Goal: Task Accomplishment & Management: Use online tool/utility

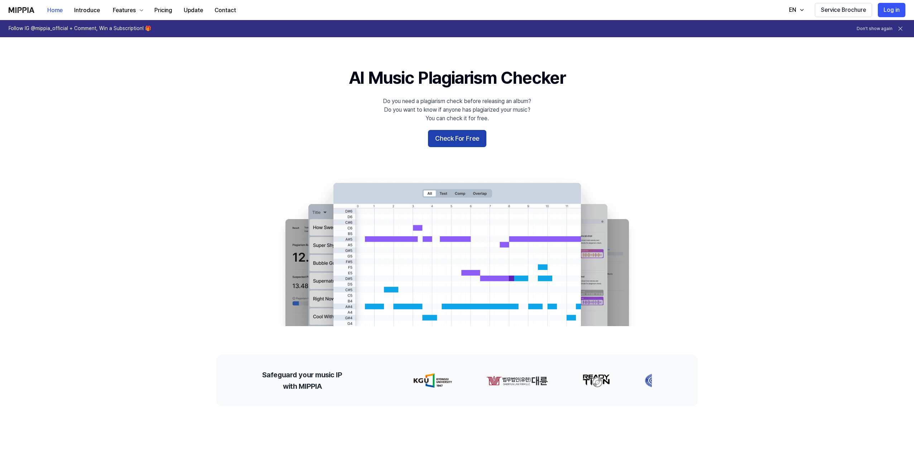
click at [469, 134] on button "Check For Free" at bounding box center [457, 138] width 58 height 17
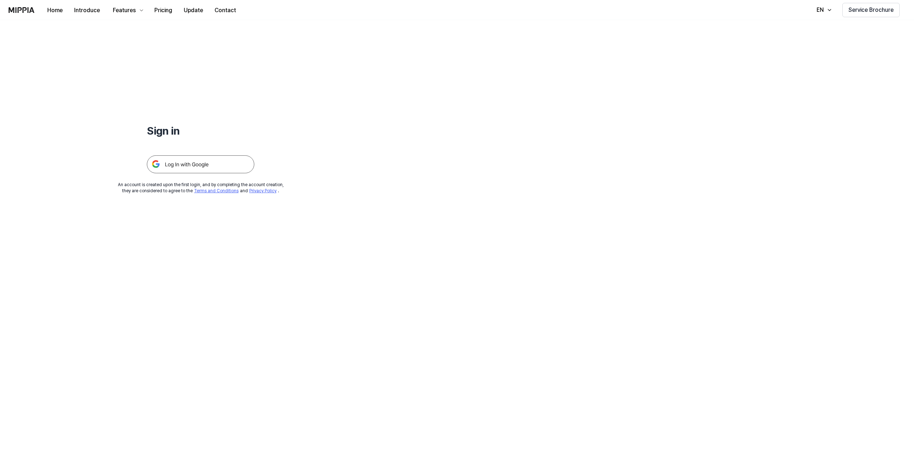
click at [203, 169] on img at bounding box center [200, 164] width 107 height 18
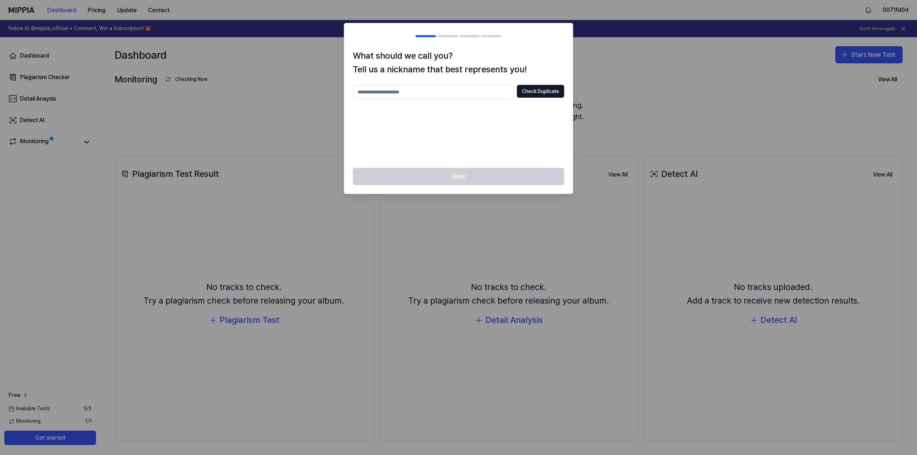
click at [460, 92] on input "text" at bounding box center [433, 92] width 161 height 14
type input "*****"
click at [522, 103] on div "***** Check Duplicate" at bounding box center [458, 122] width 211 height 75
click at [532, 93] on button "Check Duplicate" at bounding box center [540, 91] width 47 height 13
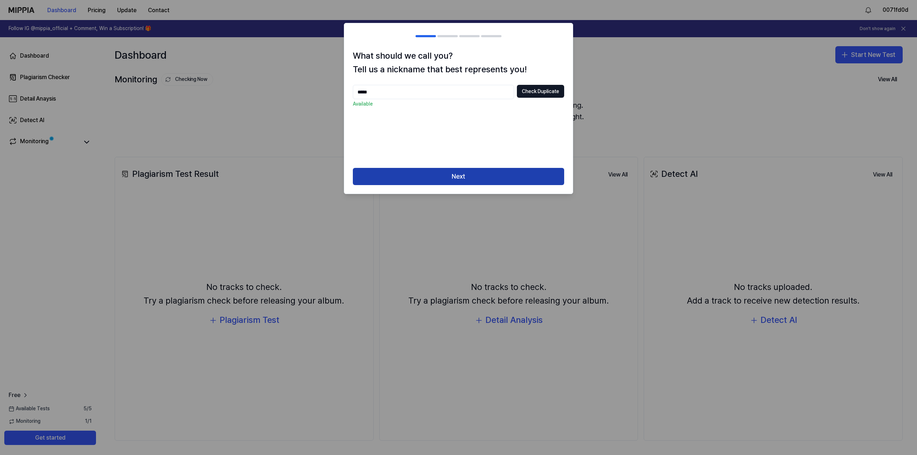
click at [470, 173] on button "Next" at bounding box center [458, 176] width 211 height 17
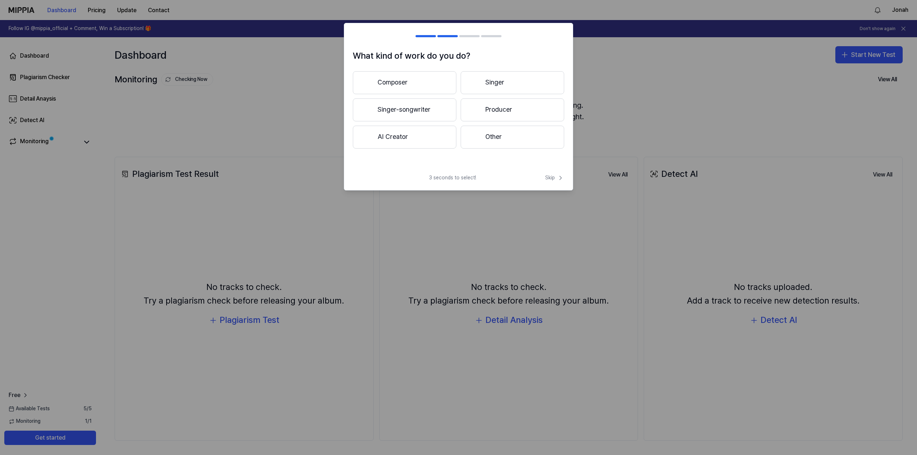
click at [496, 54] on h1 "What kind of work do you do?" at bounding box center [458, 56] width 211 height 14
click at [382, 80] on button "Composer" at bounding box center [405, 82] width 104 height 23
click at [446, 116] on button "Less than 3 years" at bounding box center [405, 111] width 104 height 24
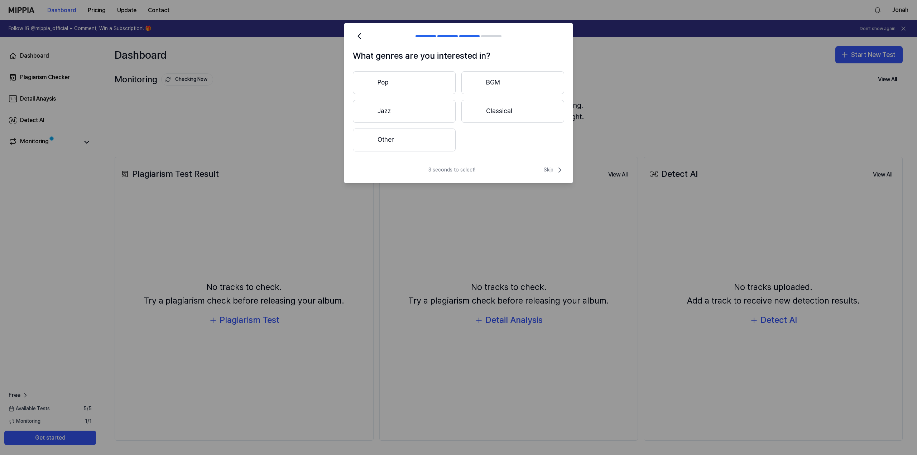
click at [407, 138] on button "Other" at bounding box center [404, 140] width 103 height 23
click at [386, 90] on button "Pop" at bounding box center [404, 82] width 103 height 23
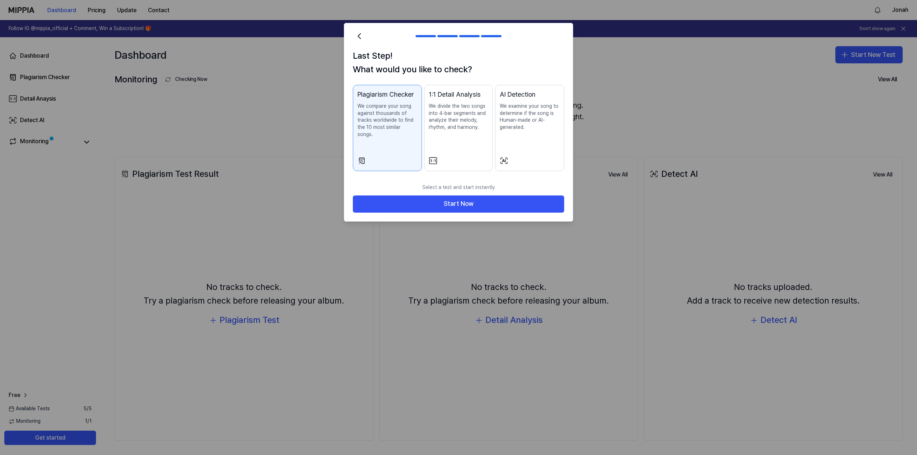
click at [366, 39] on h2 at bounding box center [458, 36] width 229 height 26
click at [357, 39] on icon at bounding box center [359, 36] width 10 height 10
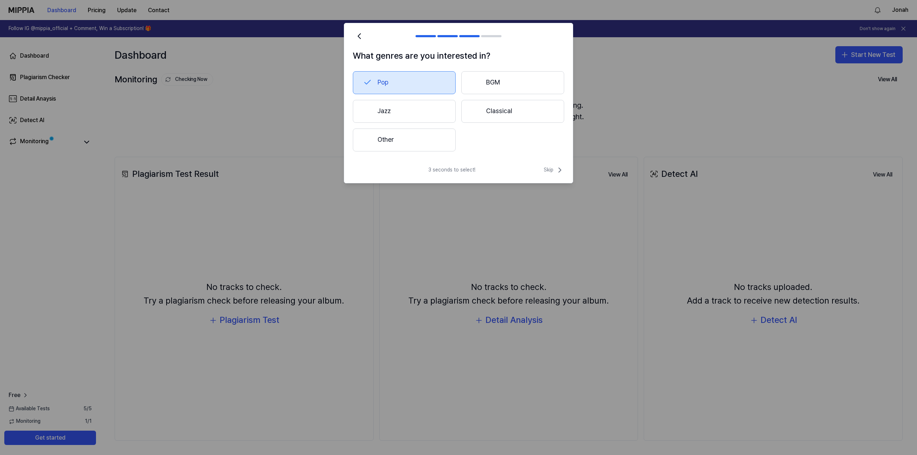
click at [495, 109] on button "Classical" at bounding box center [512, 111] width 103 height 23
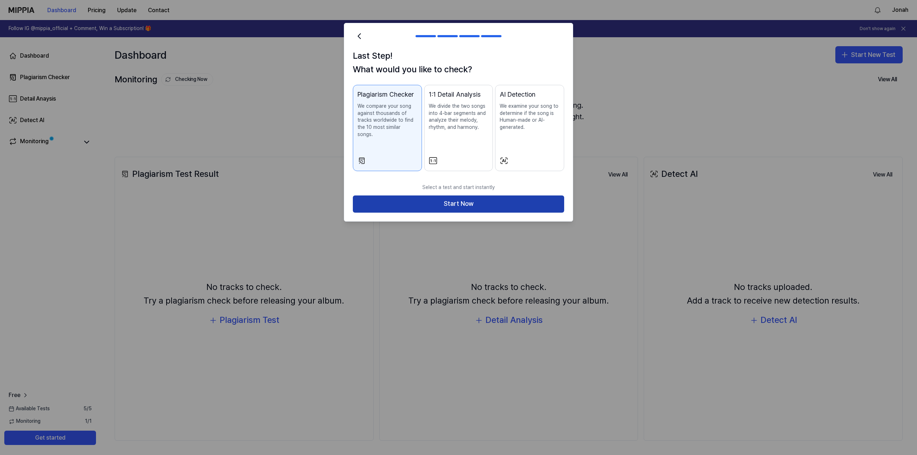
click at [398, 196] on button "Start Now" at bounding box center [458, 204] width 211 height 17
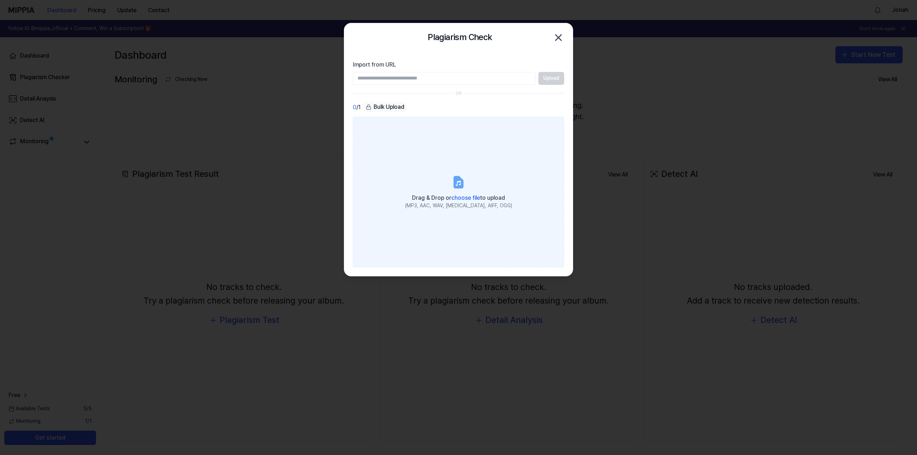
click at [440, 156] on label "Drag & Drop or choose file to upload (MP3, AAC, WAV, FLAC, AIFF, OGG)" at bounding box center [458, 192] width 211 height 150
click at [0, 0] on input "Drag & Drop or choose file to upload (MP3, AAC, WAV, FLAC, AIFF, OGG)" at bounding box center [0, 0] width 0 height 0
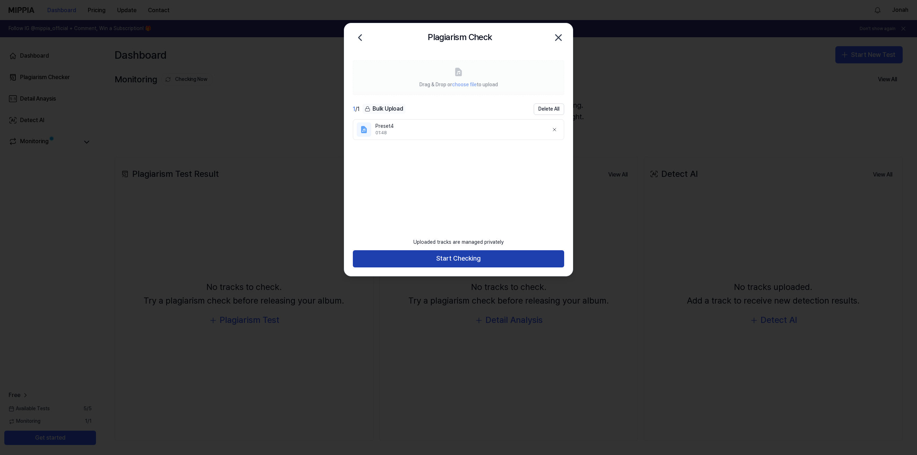
click at [481, 254] on button "Start Checking" at bounding box center [458, 258] width 211 height 17
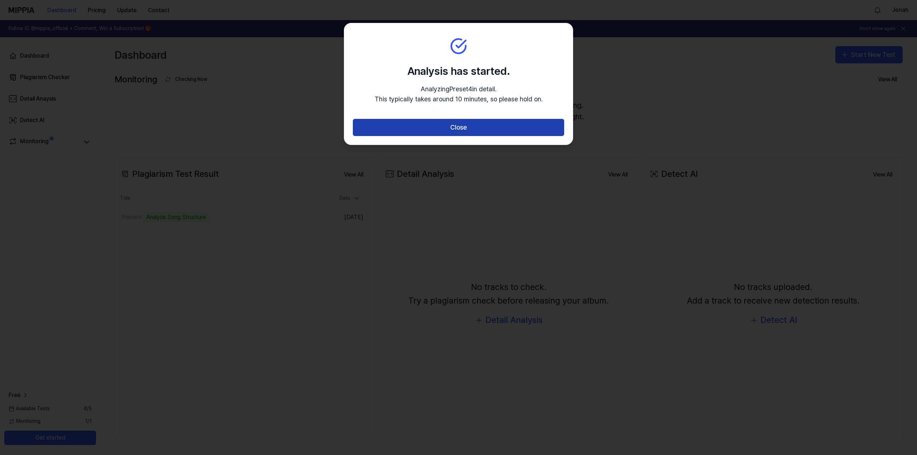
click at [469, 122] on button "Close" at bounding box center [458, 127] width 211 height 17
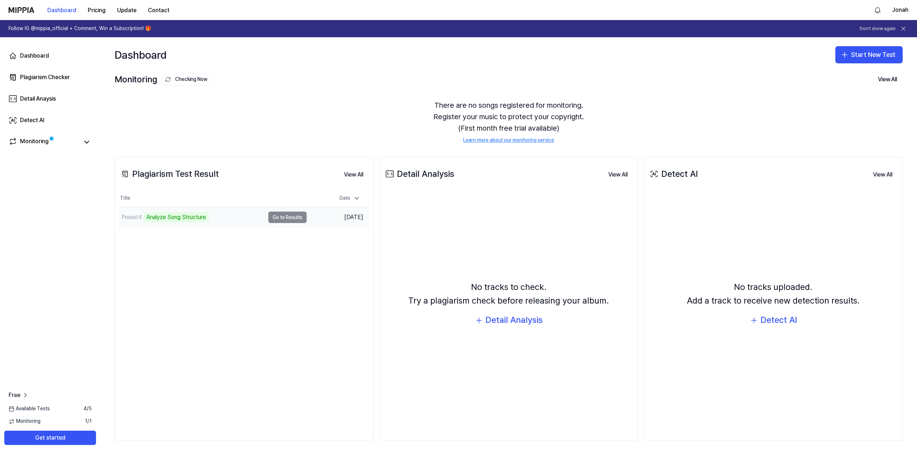
click at [171, 215] on div "Analyze Song Structure" at bounding box center [176, 217] width 65 height 10
click at [298, 219] on td "Preset4 Analyze Song Structure Go to Results" at bounding box center [212, 217] width 187 height 20
click at [284, 212] on td "Preset4 Analyze Song Structure Go to Results" at bounding box center [212, 217] width 187 height 20
click at [350, 202] on div "Date" at bounding box center [350, 198] width 27 height 11
click at [911, 16] on nav "Dashboard Pricing Update Contact Jonah" at bounding box center [458, 10] width 917 height 20
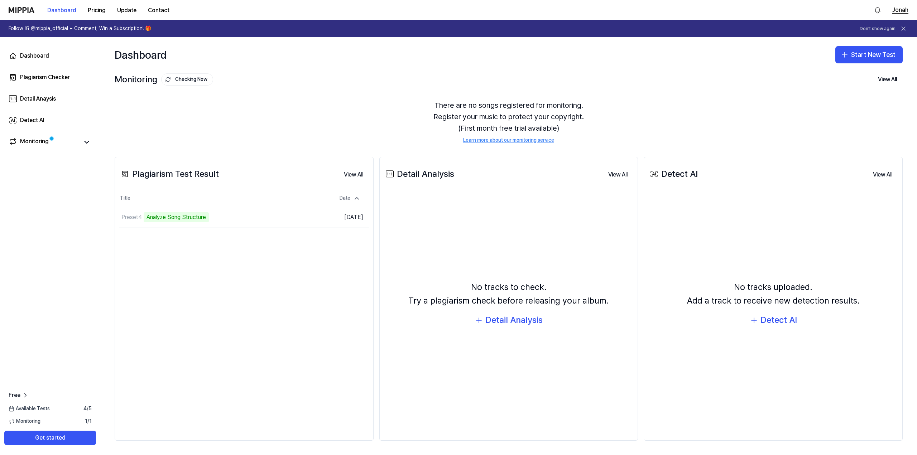
click at [895, 10] on button "Jonah" at bounding box center [900, 10] width 16 height 9
click at [833, 50] on link "Account" at bounding box center [862, 50] width 82 height 7
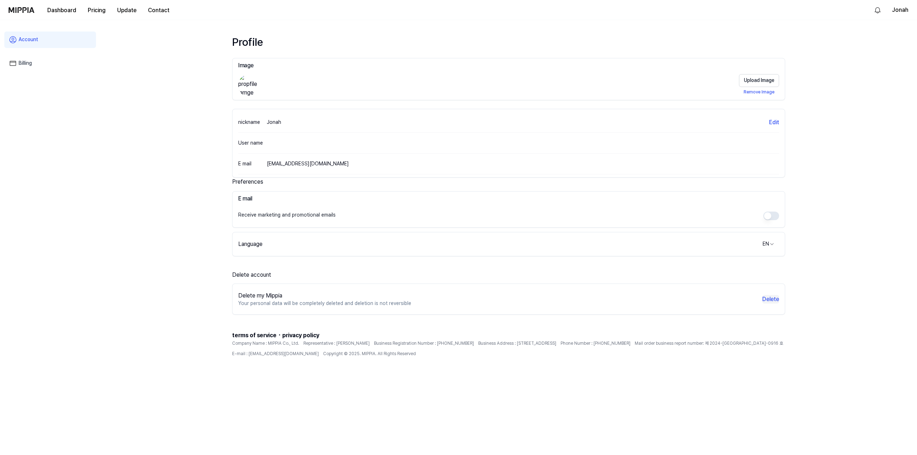
click at [768, 301] on button "Delete" at bounding box center [770, 299] width 17 height 9
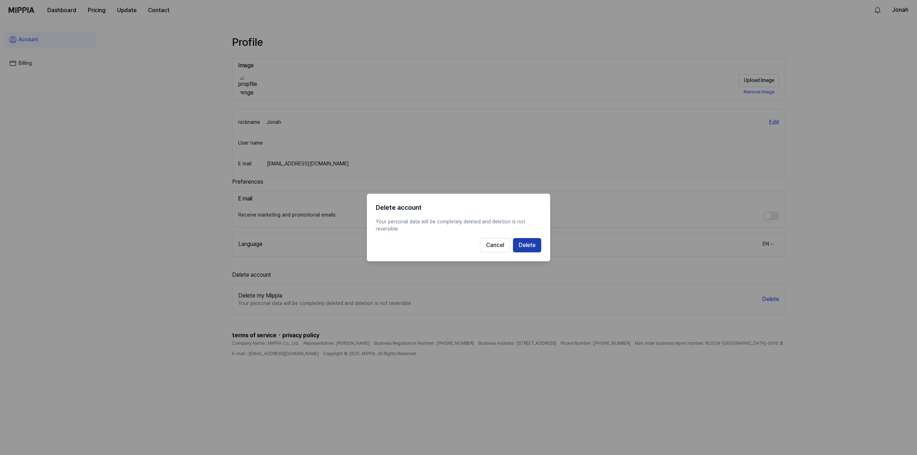
click at [528, 246] on button "Delete" at bounding box center [527, 245] width 28 height 14
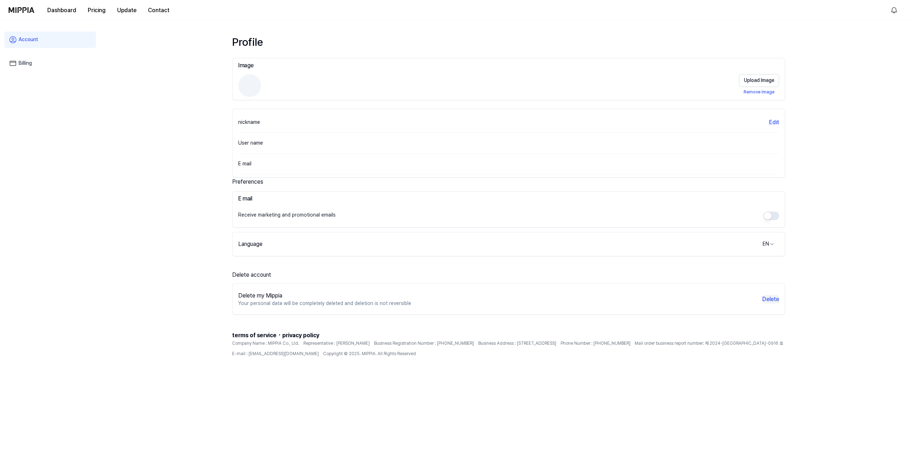
drag, startPoint x: 787, startPoint y: 301, endPoint x: 777, endPoint y: 301, distance: 9.7
click at [783, 301] on div "Profile Image Upload Image Remove Image nickname Edit User name E mail Preferen…" at bounding box center [509, 237] width 570 height 435
click at [773, 301] on button "Delete" at bounding box center [770, 299] width 17 height 9
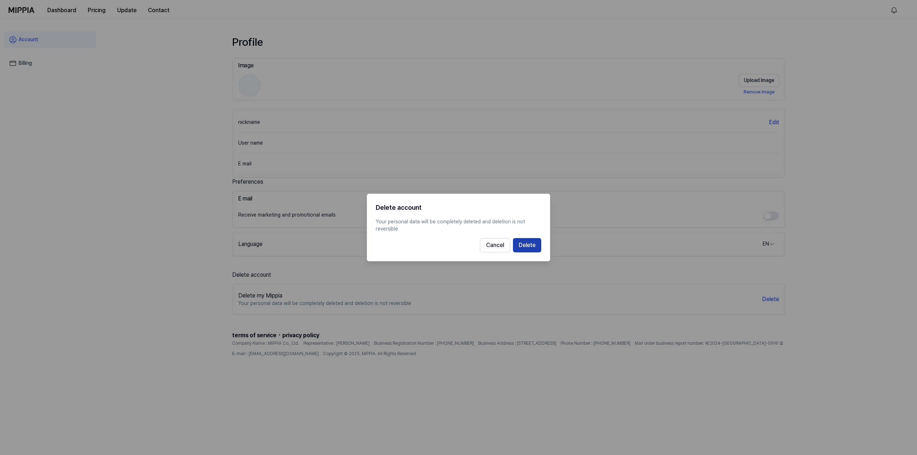
click at [527, 242] on button "Delete" at bounding box center [527, 245] width 28 height 14
